Goal: Check status: Check status

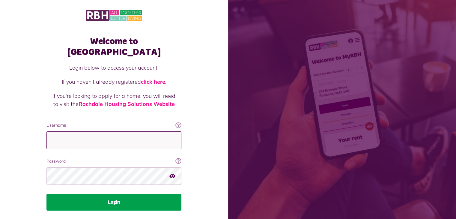
type input "**********"
click at [113, 194] on button "Login" at bounding box center [113, 202] width 135 height 17
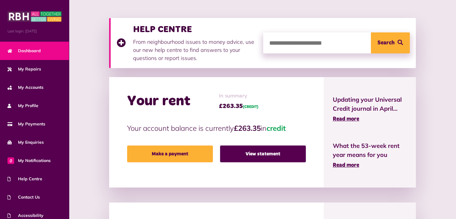
scroll to position [75, 0]
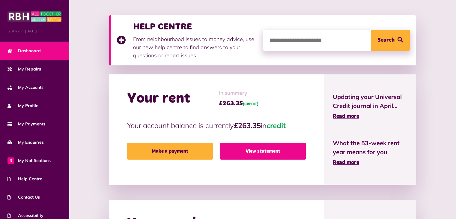
click at [269, 149] on link "View statement" at bounding box center [263, 151] width 86 height 17
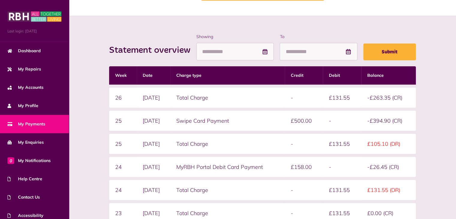
scroll to position [54, 0]
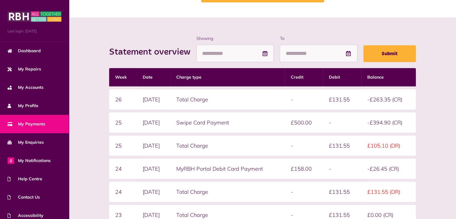
click at [122, 77] on th "Week" at bounding box center [123, 77] width 28 height 18
click at [146, 75] on th "Date" at bounding box center [154, 77] width 34 height 18
click at [206, 52] on input "Showing" at bounding box center [234, 54] width 77 height 18
click at [305, 31] on div "Statement overview Showing To Submit Week Date Charge type Credit Debit Balance…" at bounding box center [262, 156] width 387 height 279
